Goal: Task Accomplishment & Management: Manage account settings

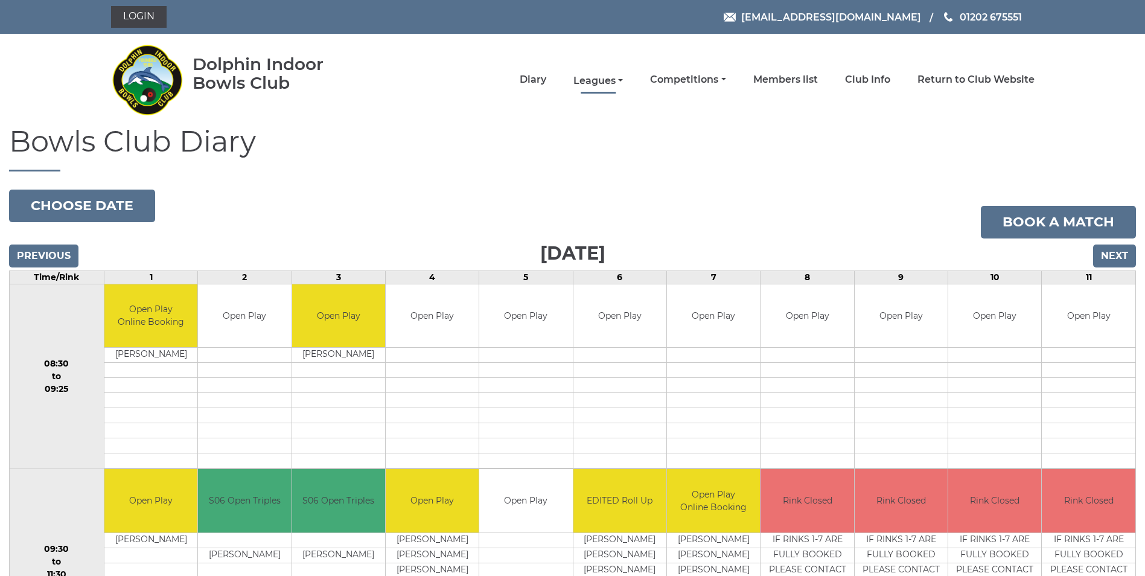
click at [623, 78] on link "Leagues" at bounding box center [599, 80] width 50 height 13
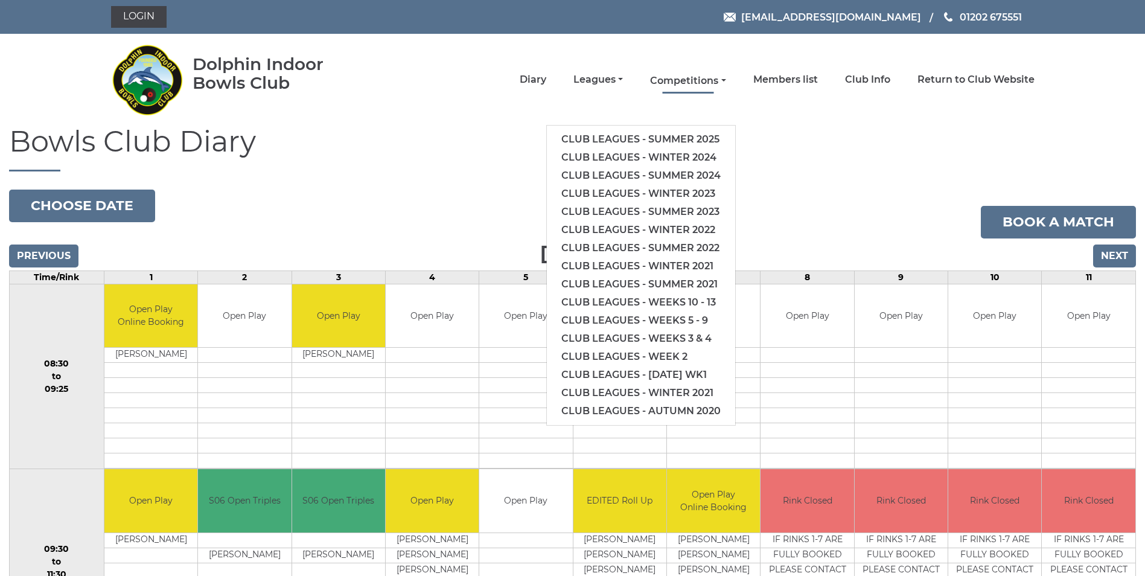
click at [687, 79] on link "Competitions" at bounding box center [687, 80] width 75 height 13
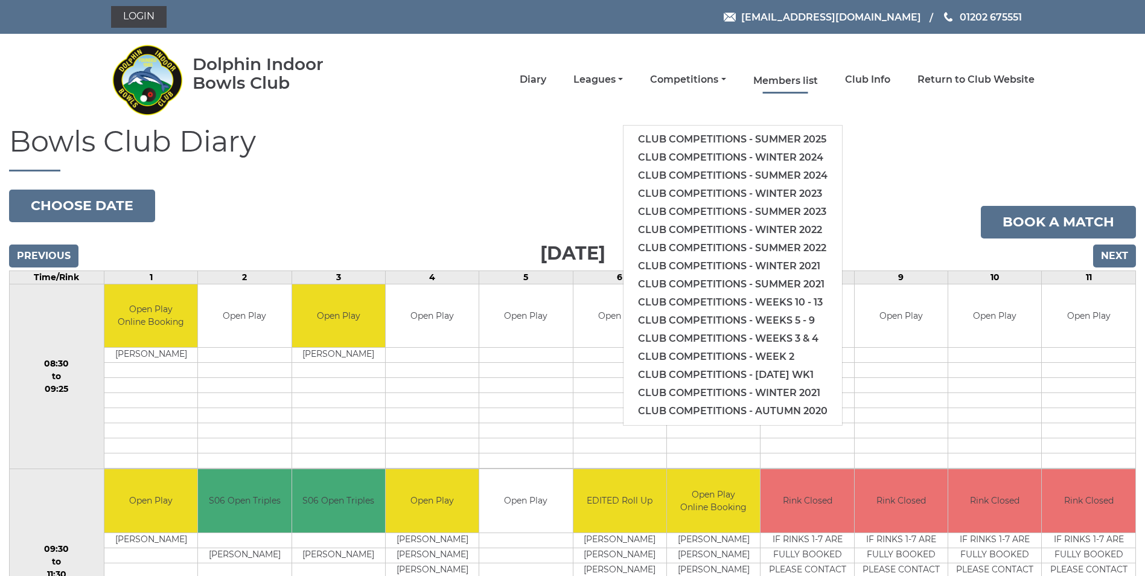
click at [788, 80] on link "Members list" at bounding box center [786, 80] width 65 height 13
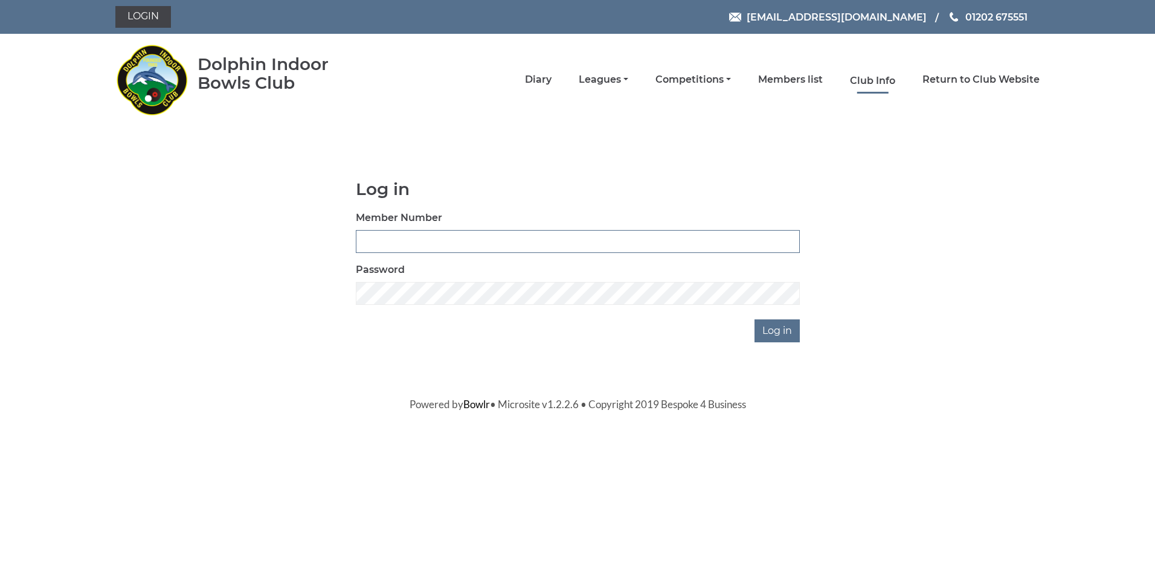
type input "3531"
click at [883, 81] on link "Club Info" at bounding box center [872, 80] width 45 height 13
type input "3531"
click at [878, 81] on link "Club Info" at bounding box center [872, 80] width 45 height 13
type input "3531"
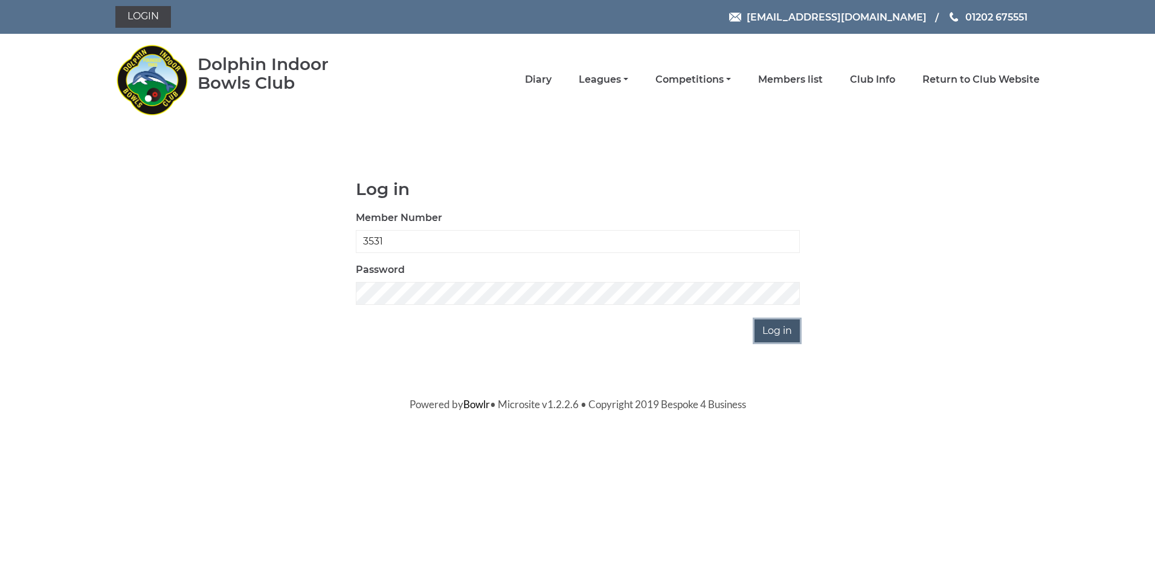
click at [776, 328] on input "Log in" at bounding box center [776, 330] width 45 height 23
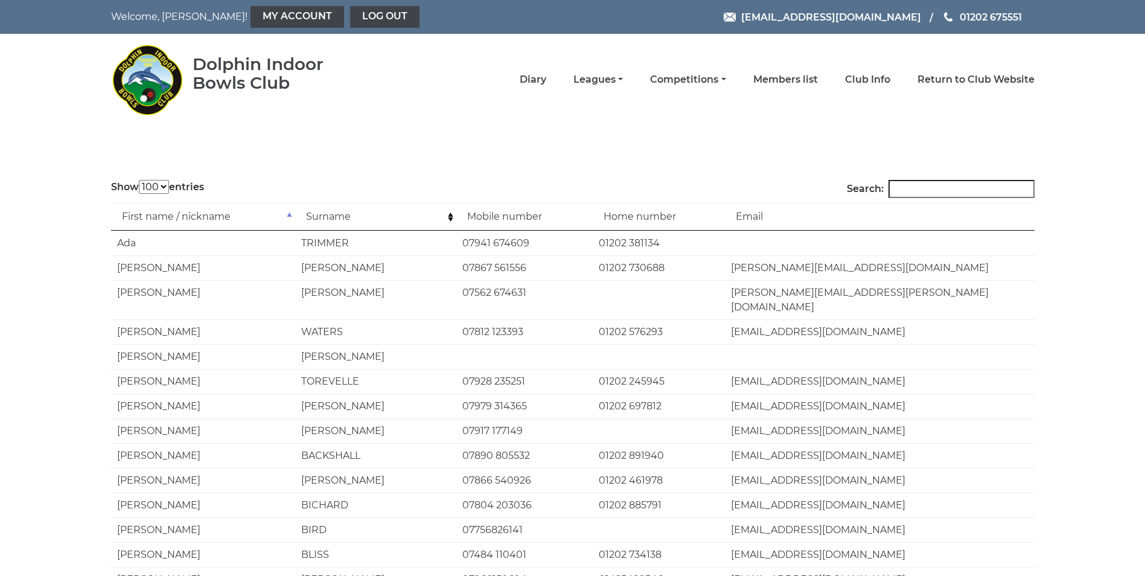
select select "100"
click at [865, 80] on link "Club Info" at bounding box center [867, 80] width 45 height 13
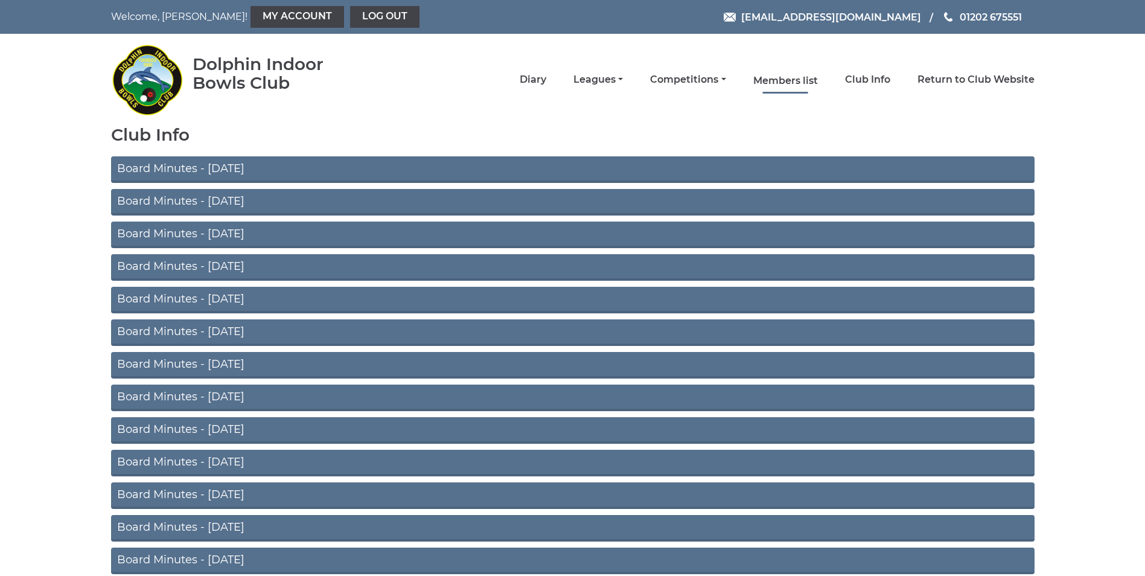
click at [798, 78] on link "Members list" at bounding box center [786, 80] width 65 height 13
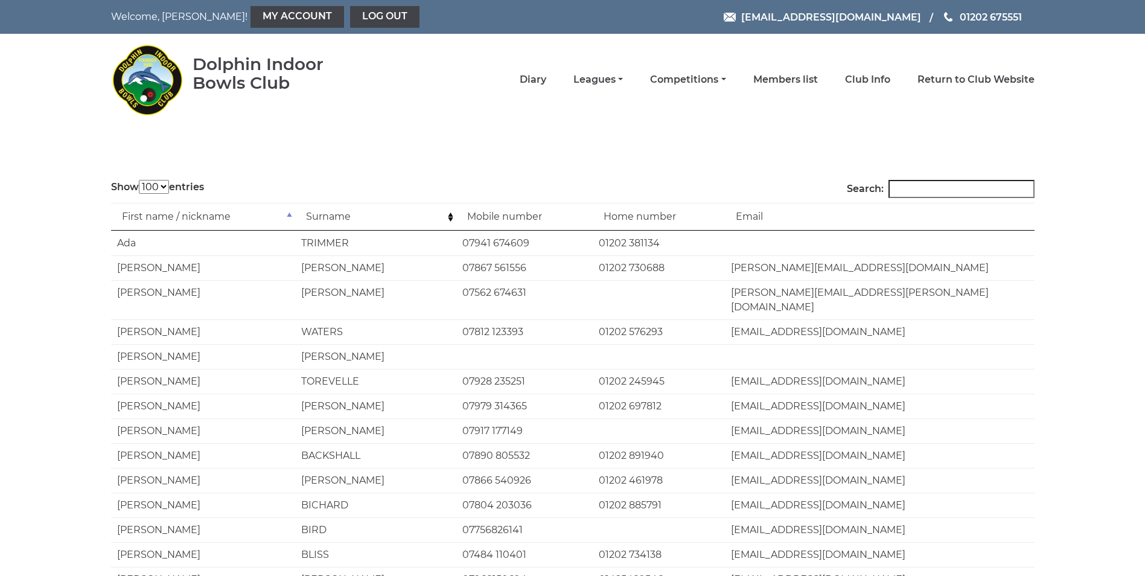
select select "100"
click at [270, 15] on link "My Account" at bounding box center [298, 17] width 94 height 22
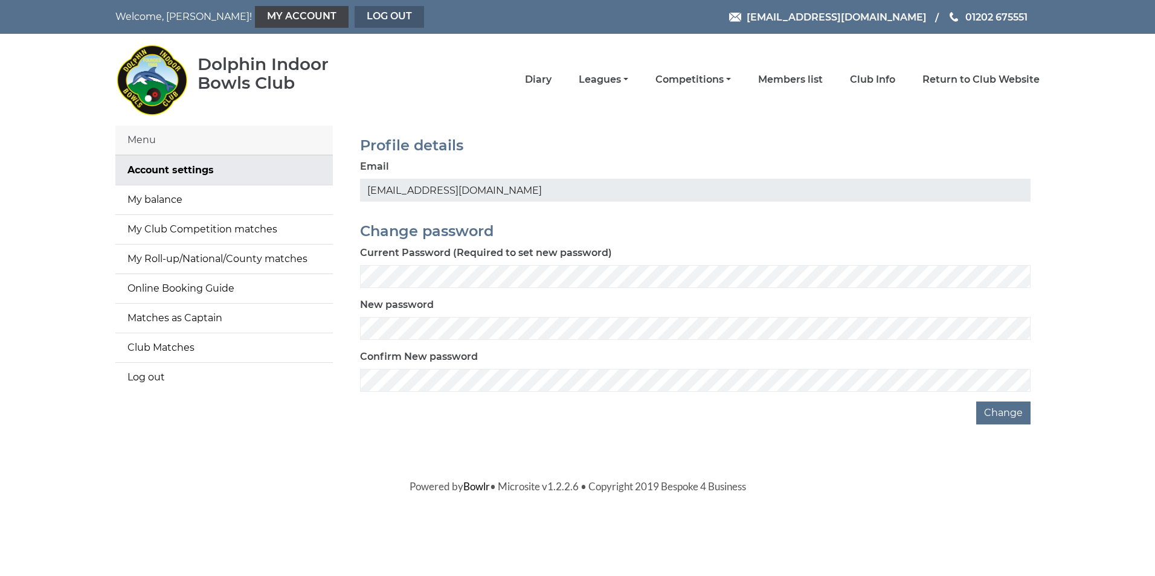
click at [354, 13] on link "Log out" at bounding box center [388, 17] width 69 height 22
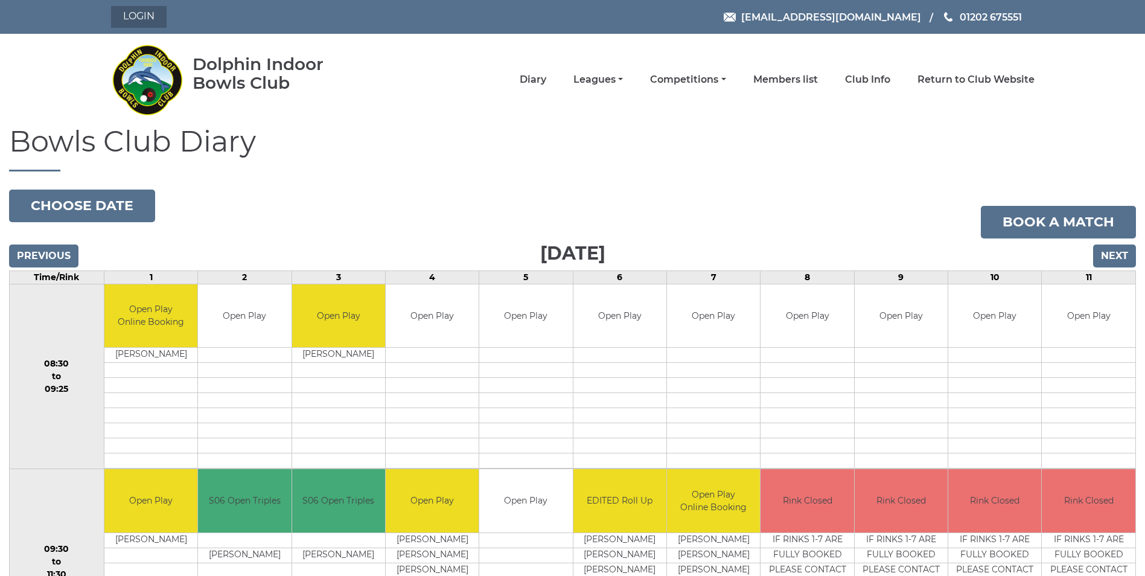
click at [142, 16] on link "Login" at bounding box center [139, 17] width 56 height 22
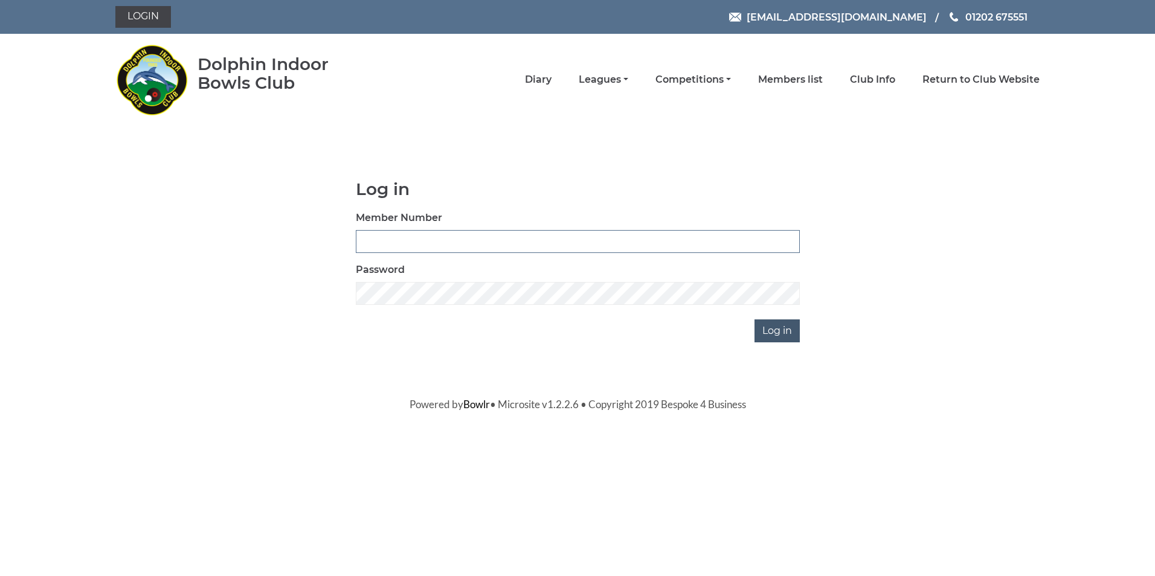
type input "3531"
click at [773, 333] on input "Log in" at bounding box center [776, 330] width 45 height 23
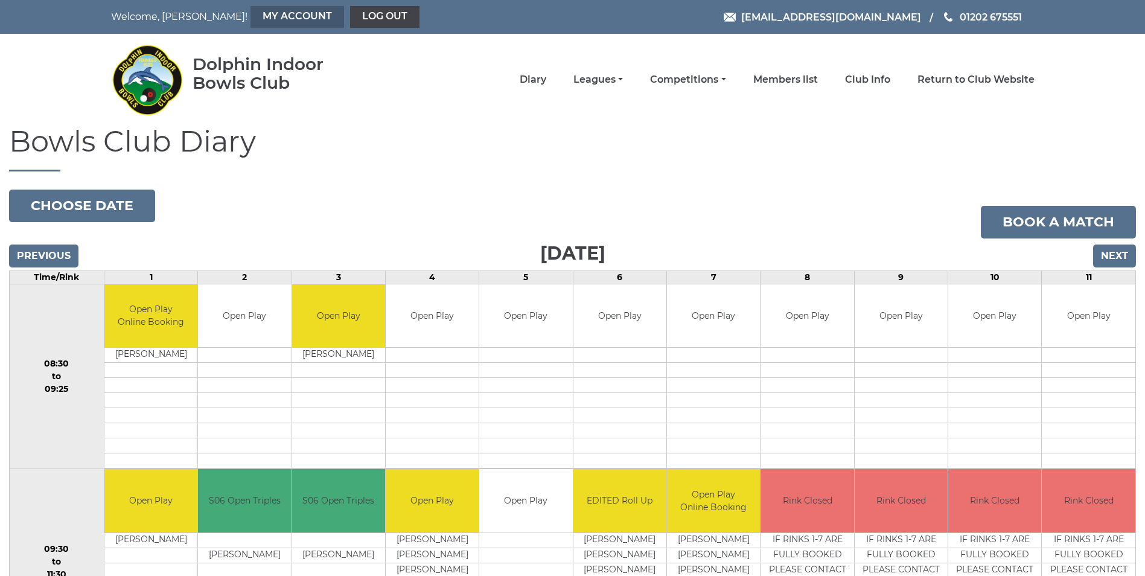
click at [264, 14] on link "My Account" at bounding box center [298, 17] width 94 height 22
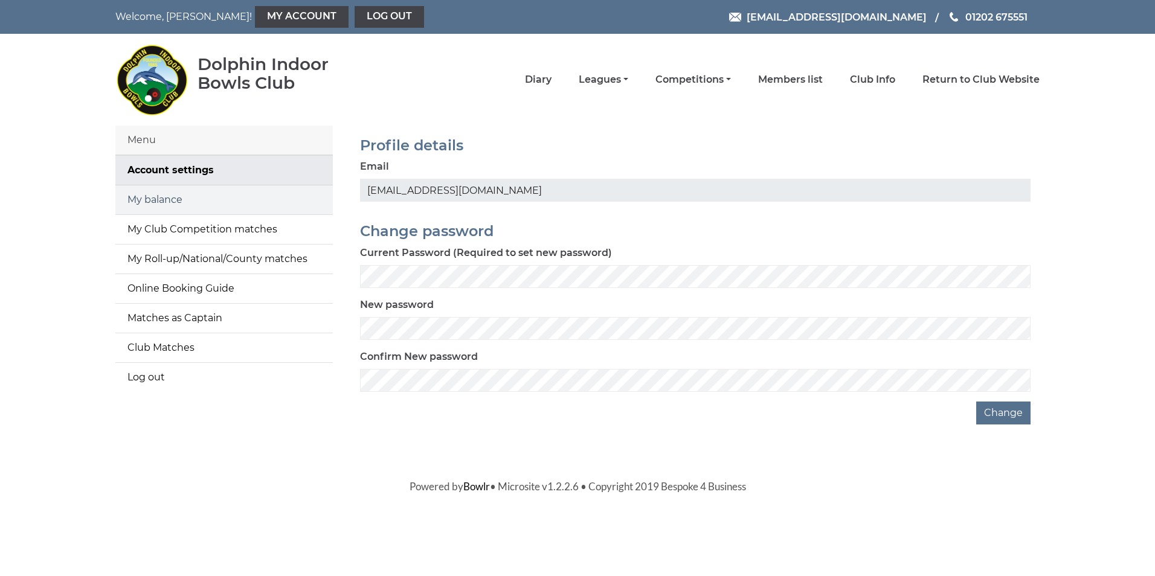
click at [175, 198] on link "My balance" at bounding box center [223, 199] width 217 height 29
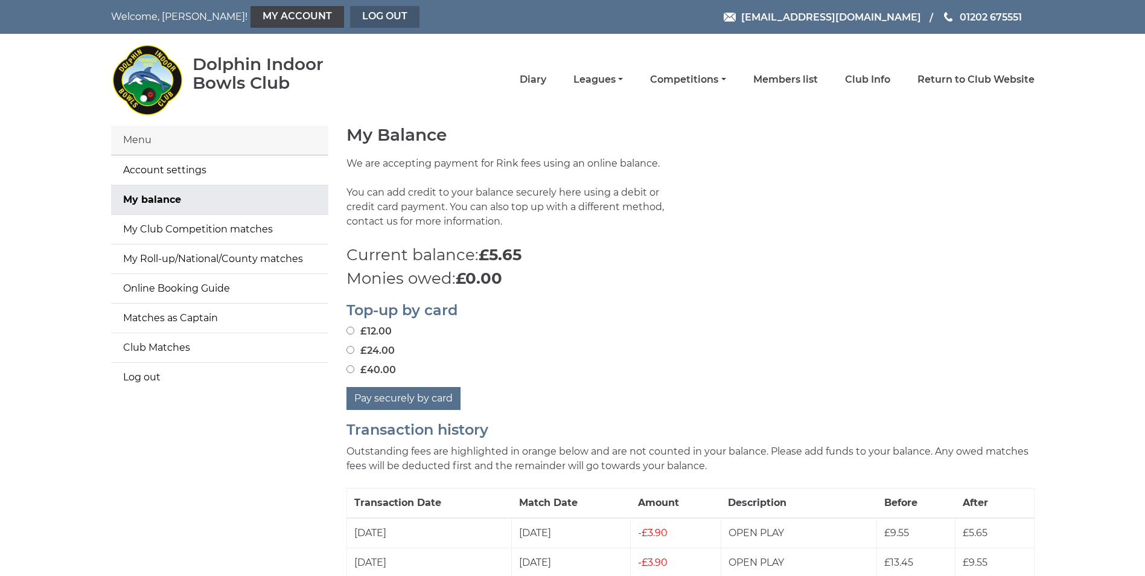
click at [350, 14] on link "Log out" at bounding box center [384, 17] width 69 height 22
